Goal: Find specific page/section: Find specific page/section

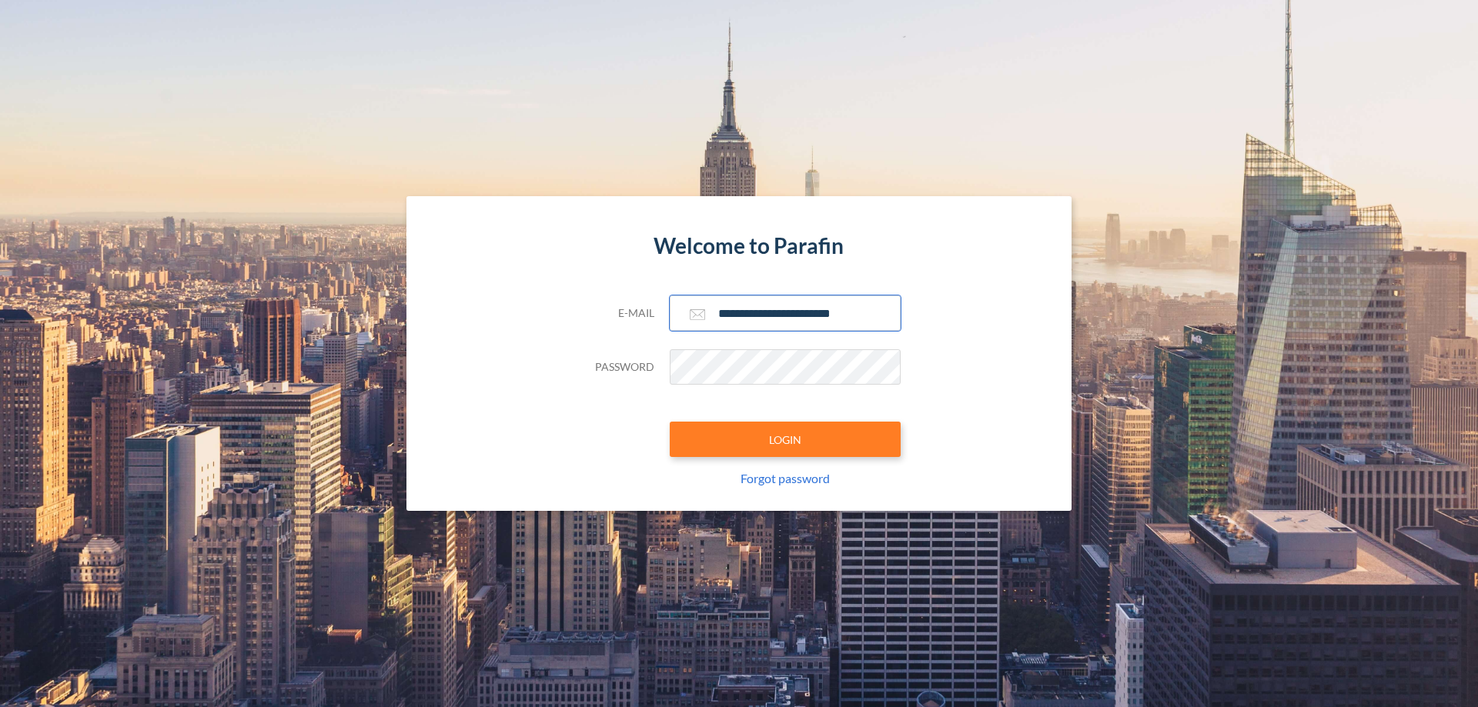
type input "**********"
click at [785, 440] on button "LOGIN" at bounding box center [785, 439] width 231 height 35
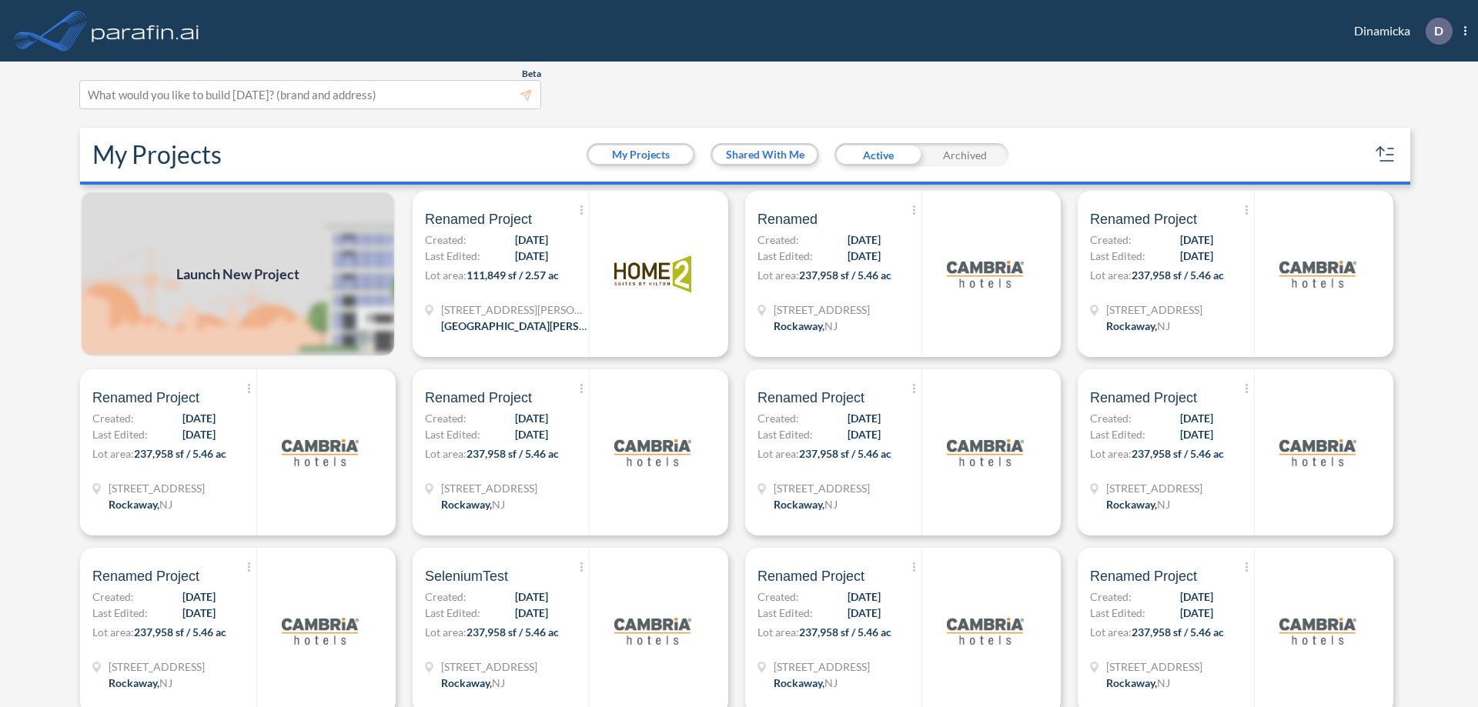
scroll to position [4, 0]
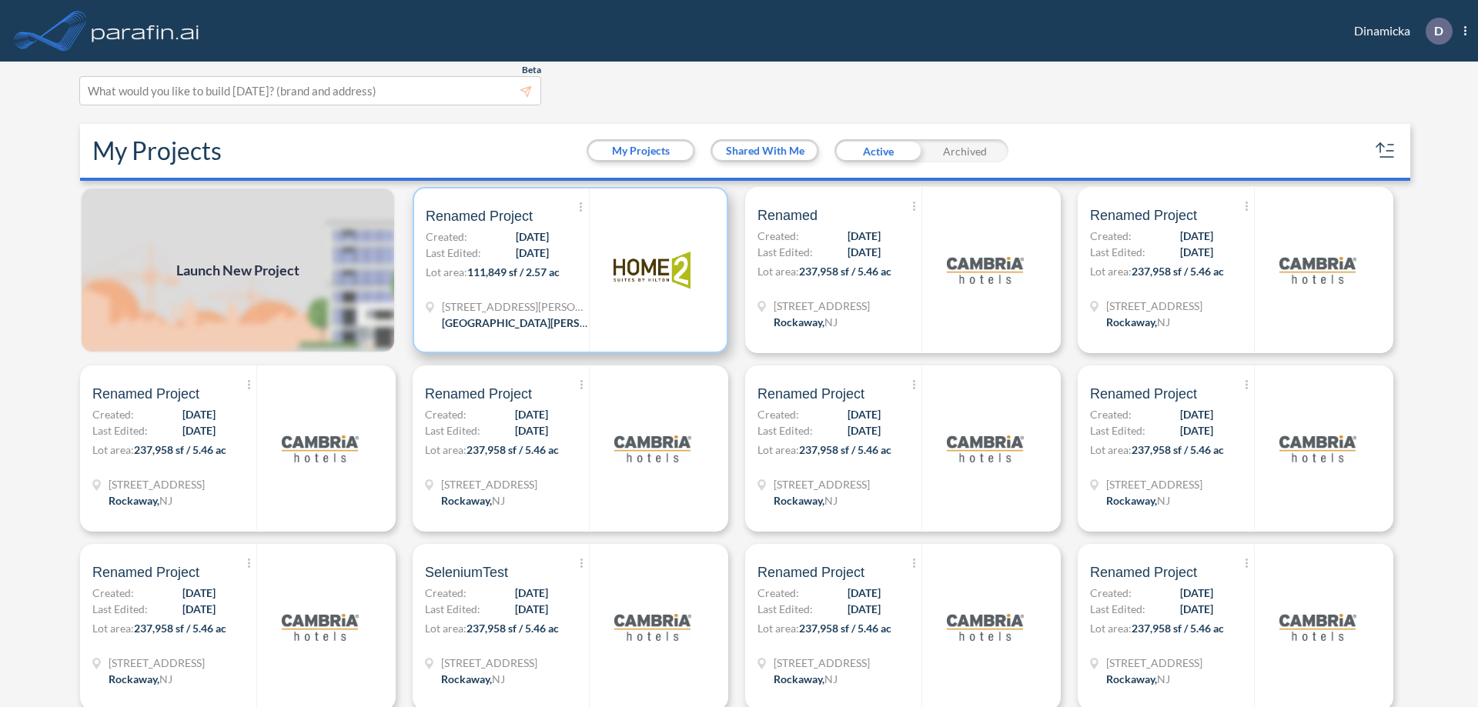
click at [567, 270] on p "Lot area: 111,849 sf / 2.57 ac" at bounding box center [507, 275] width 163 height 22
